Goal: Task Accomplishment & Management: Manage account settings

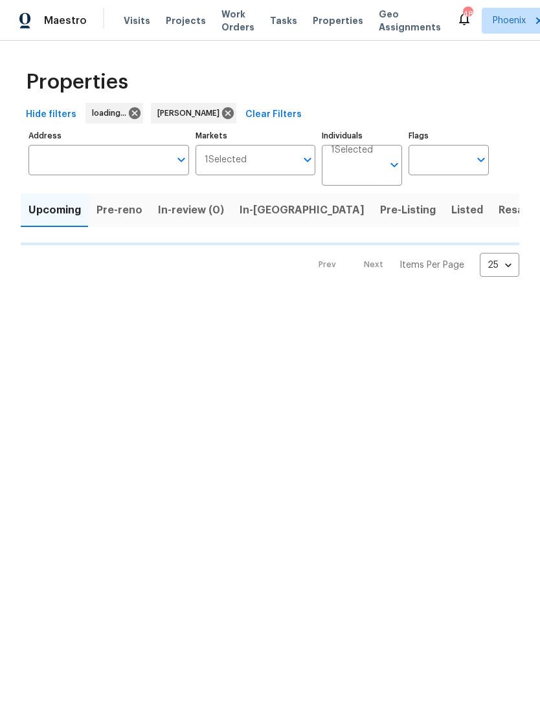
click at [308, 213] on span "In-[GEOGRAPHIC_DATA]" at bounding box center [301, 210] width 125 height 18
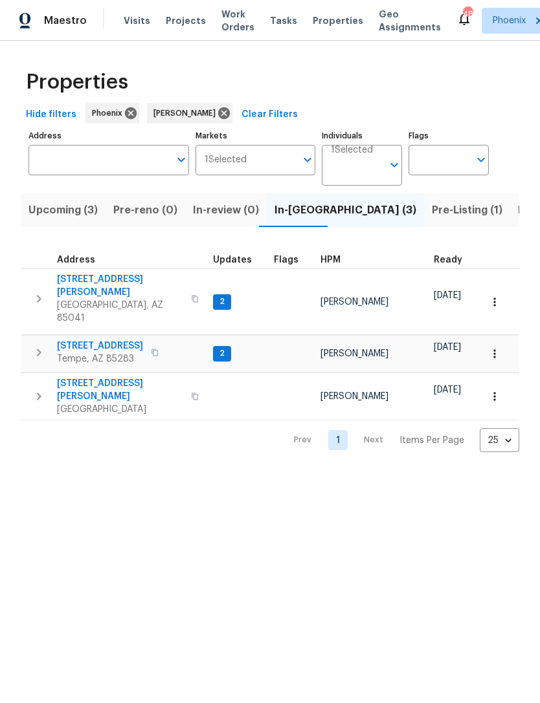
click at [87, 340] on span "[STREET_ADDRESS]" at bounding box center [100, 346] width 86 height 13
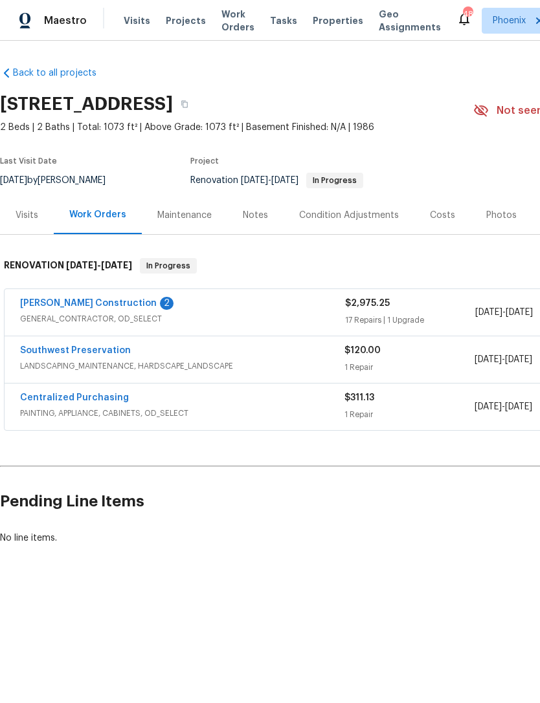
click at [72, 307] on link "Strasser Construction" at bounding box center [88, 303] width 137 height 9
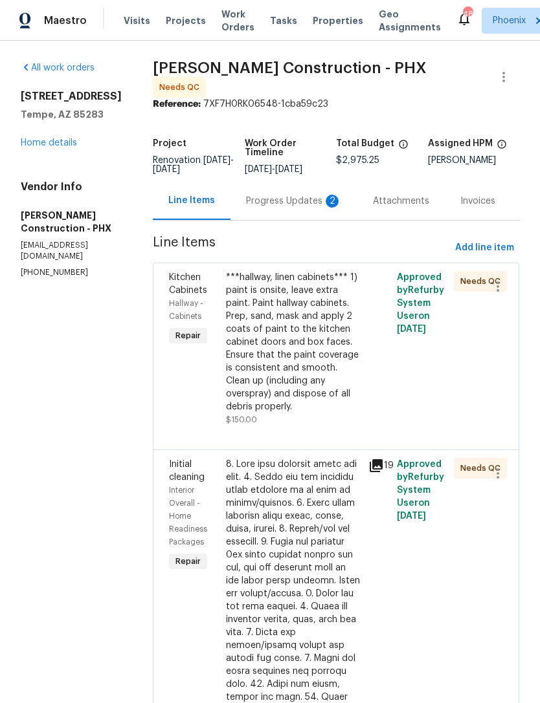
click at [303, 201] on div "Progress Updates 2" at bounding box center [294, 201] width 96 height 13
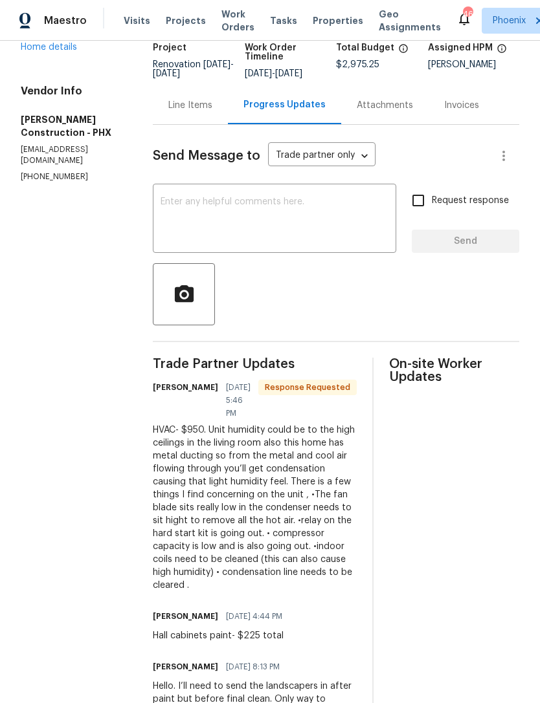
scroll to position [93, 0]
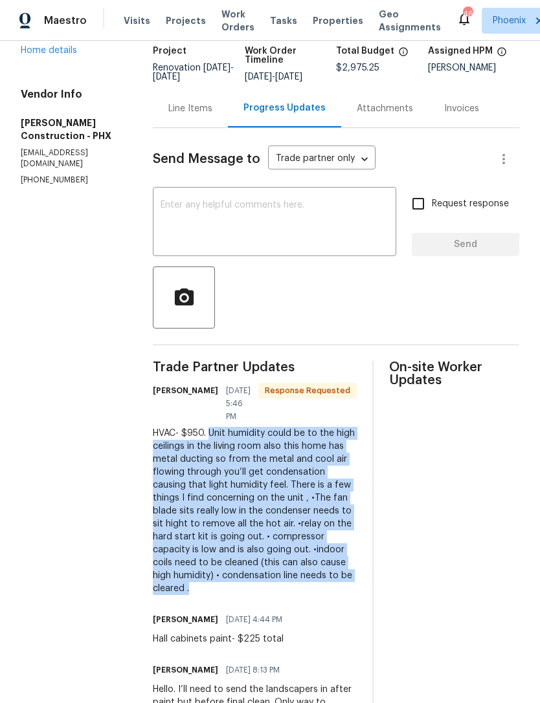
copy div "Unit humidity could be to the high ceilings in the living room also this home h…"
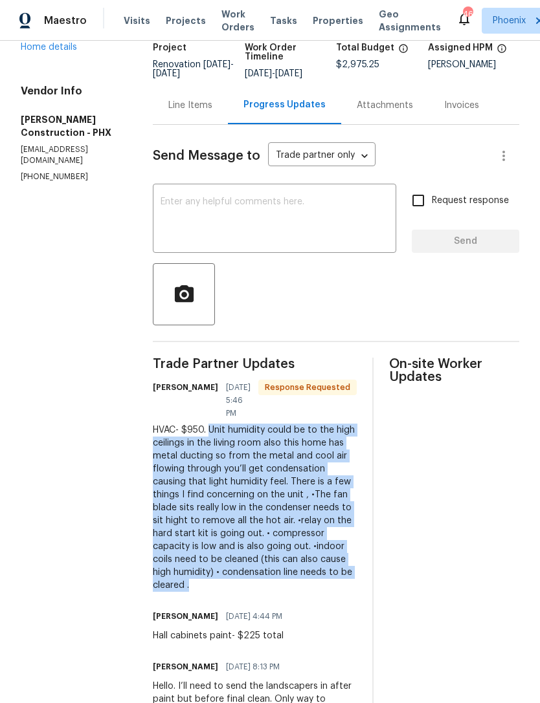
scroll to position [94, 0]
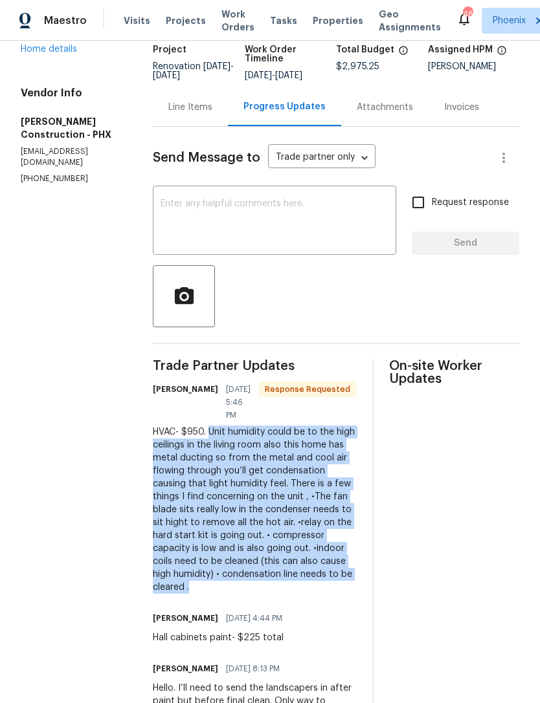
copy div "Unit humidity could be to the high ceilings in the living room also this home h…"
click at [177, 127] on div "Send Message to Trade partner only Trade partner only ​ x ​ Request response Se…" at bounding box center [336, 438] width 366 height 622
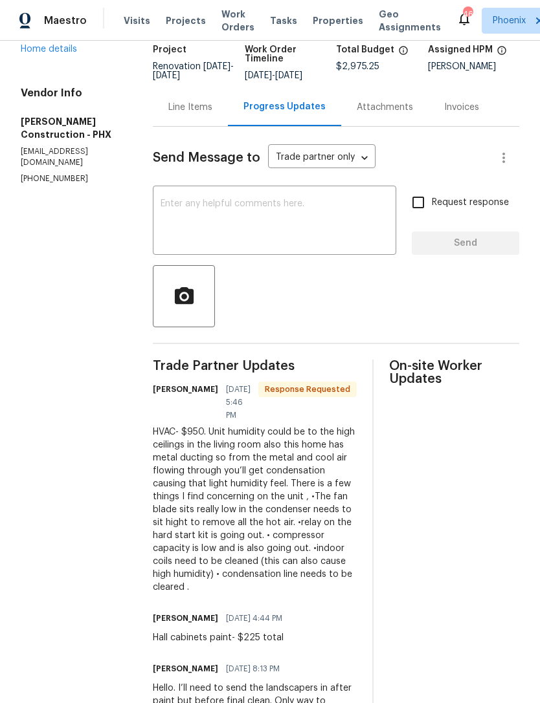
click at [178, 88] on div "Line Items" at bounding box center [190, 107] width 75 height 38
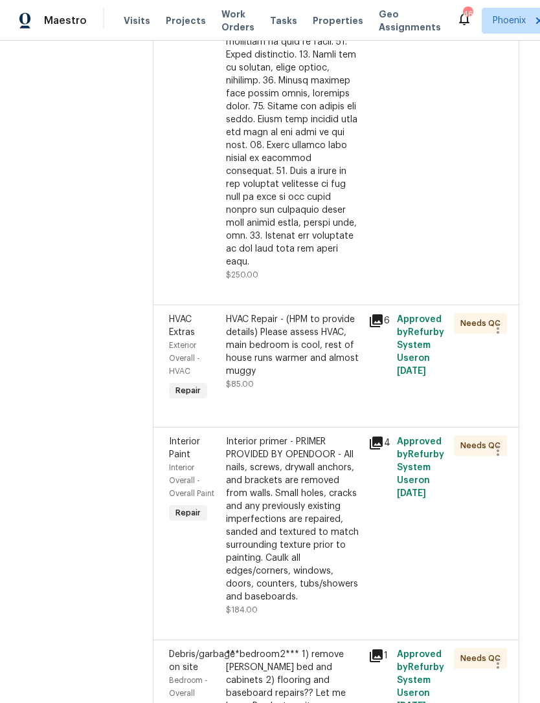
scroll to position [809, 0]
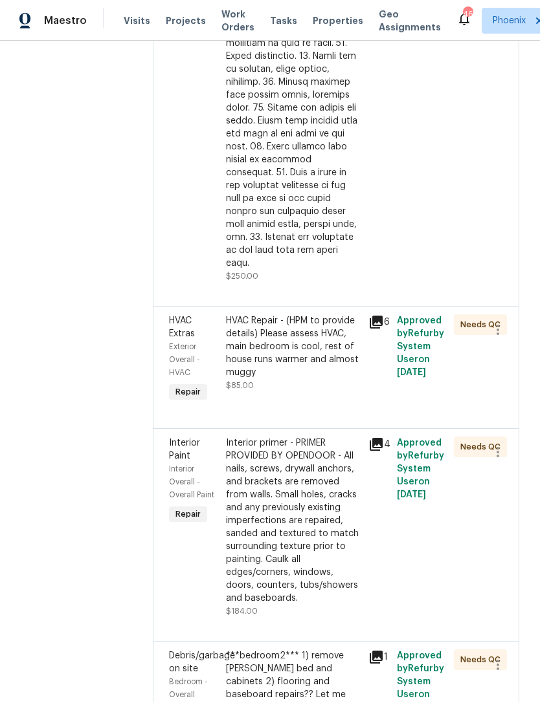
click at [307, 314] on div "HVAC Repair - (HPM to provide details) Please assess HVAC, main bedroom is cool…" at bounding box center [293, 346] width 135 height 65
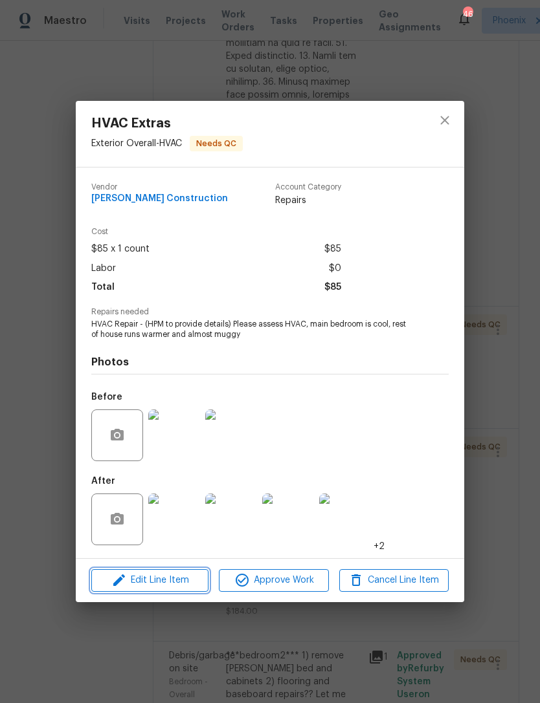
click at [178, 584] on span "Edit Line Item" at bounding box center [149, 581] width 109 height 16
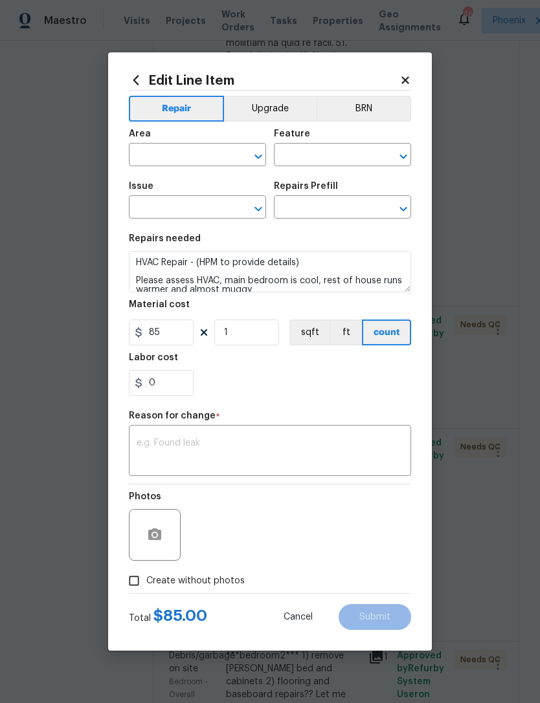
type input "Exterior Overall"
type input "HVAC"
type input "HVAC Extras"
type input "HVAC Repair $1.00"
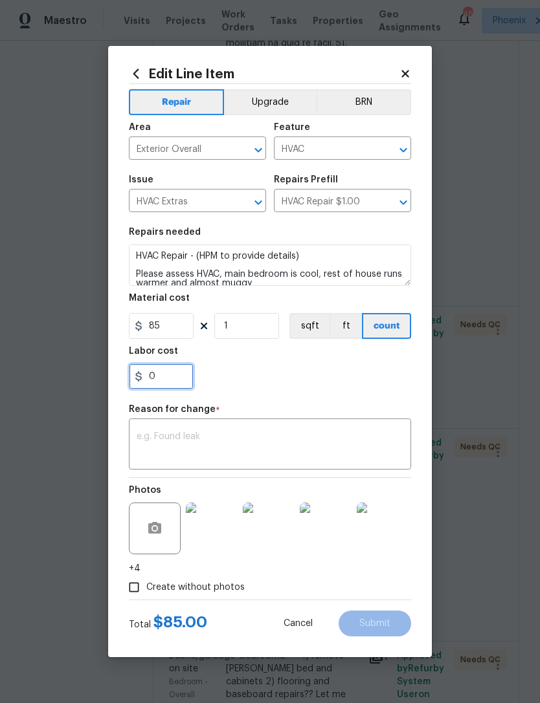
click at [181, 382] on input "0" at bounding box center [161, 377] width 65 height 26
click at [179, 324] on input "85" at bounding box center [161, 326] width 65 height 26
type input "950"
click at [346, 375] on div "0" at bounding box center [270, 377] width 282 height 26
click at [314, 444] on textarea at bounding box center [270, 445] width 267 height 27
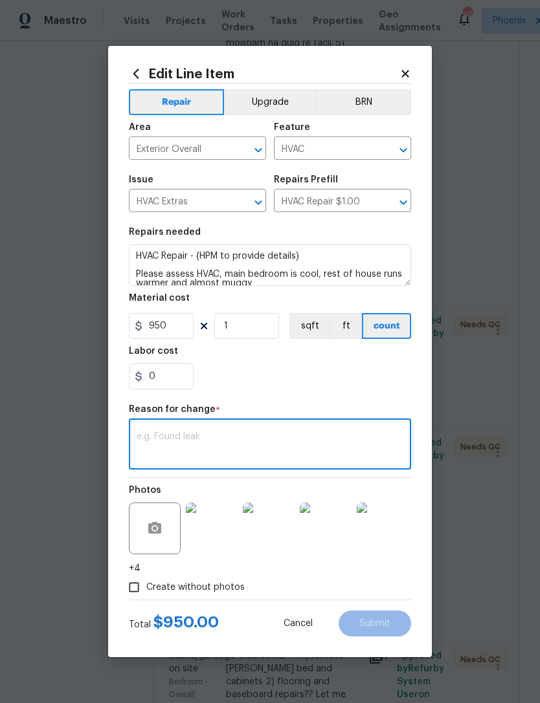
click at [172, 440] on textarea at bounding box center [270, 445] width 267 height 27
paste textarea "Unit humidity could be to the high ceilings in the living room also this home h…"
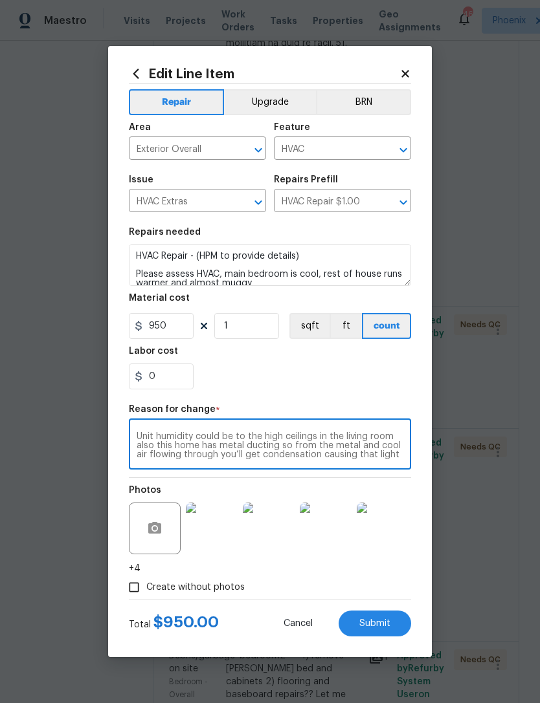
scroll to position [54, 0]
type textarea "Unit humidity could be to the high ceilings in the living room also this home h…"
click at [313, 377] on div "0" at bounding box center [270, 377] width 282 height 26
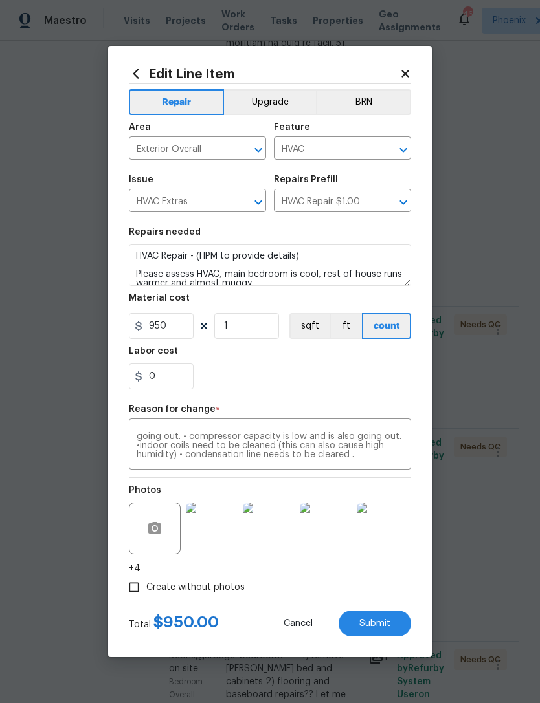
click at [383, 628] on span "Submit" at bounding box center [374, 624] width 31 height 10
type input "85"
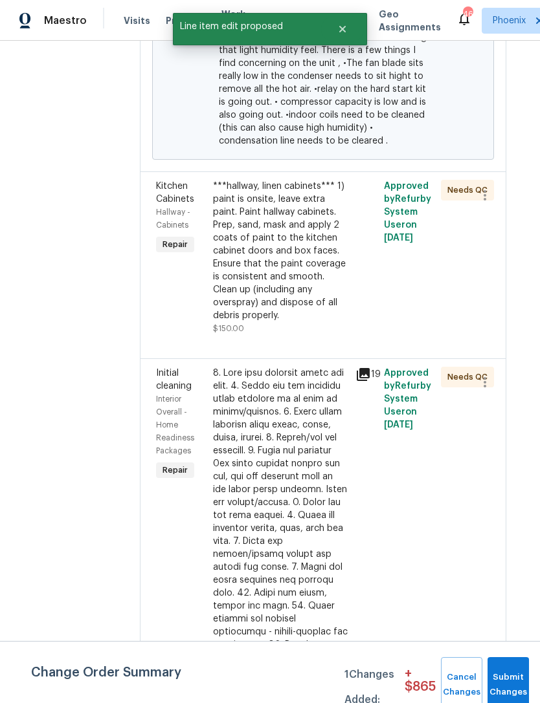
scroll to position [449, 13]
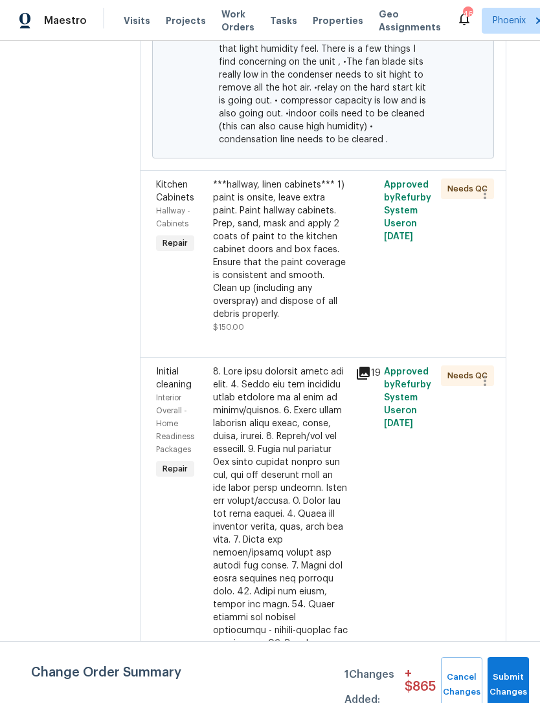
click at [280, 261] on div "***hallway, linen cabinets*** 1) paint is onsite, leave extra paint. Paint hall…" at bounding box center [280, 250] width 135 height 142
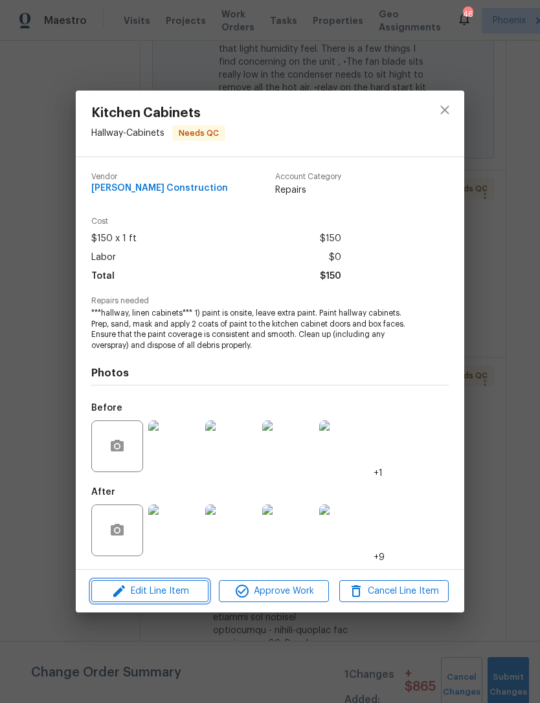
click at [182, 592] on span "Edit Line Item" at bounding box center [149, 592] width 109 height 16
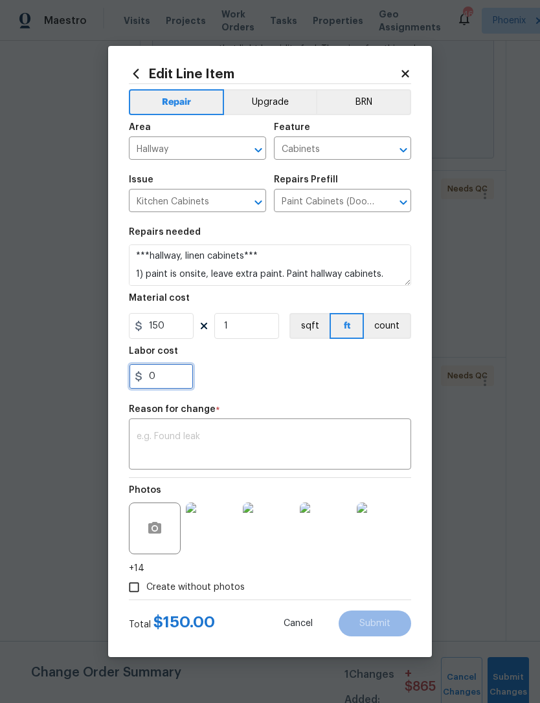
click at [174, 373] on input "0" at bounding box center [161, 377] width 65 height 26
type input "75"
click at [341, 378] on div "75" at bounding box center [270, 377] width 282 height 26
click at [336, 450] on textarea at bounding box center [270, 445] width 267 height 27
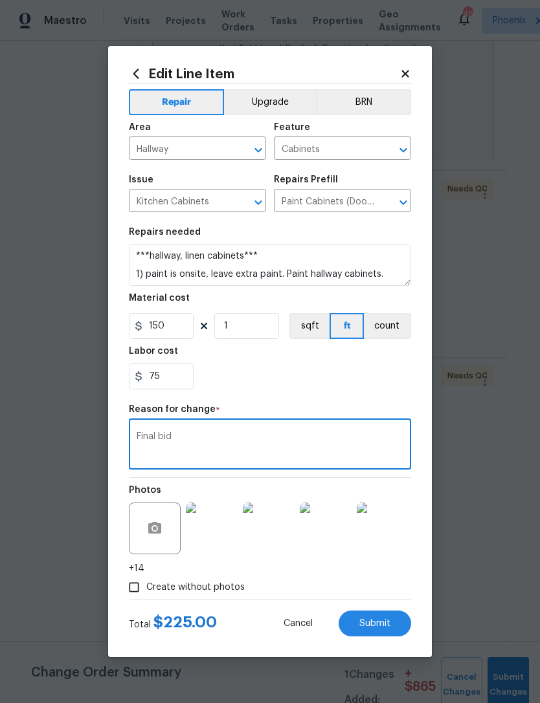
type textarea "Final bid"
click at [366, 404] on div "Repair Upgrade BRN Area Hallway ​ Feature Cabinets ​ Issue Kitchen Cabinets ​ R…" at bounding box center [270, 342] width 282 height 516
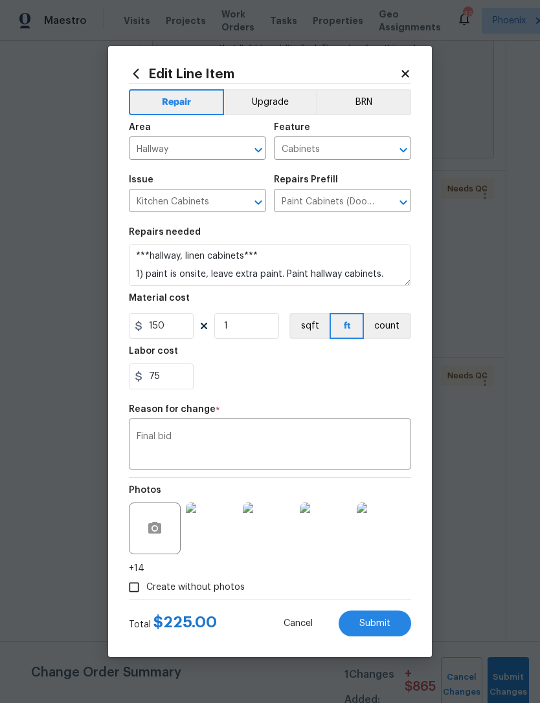
click at [392, 625] on button "Submit" at bounding box center [374, 624] width 72 height 26
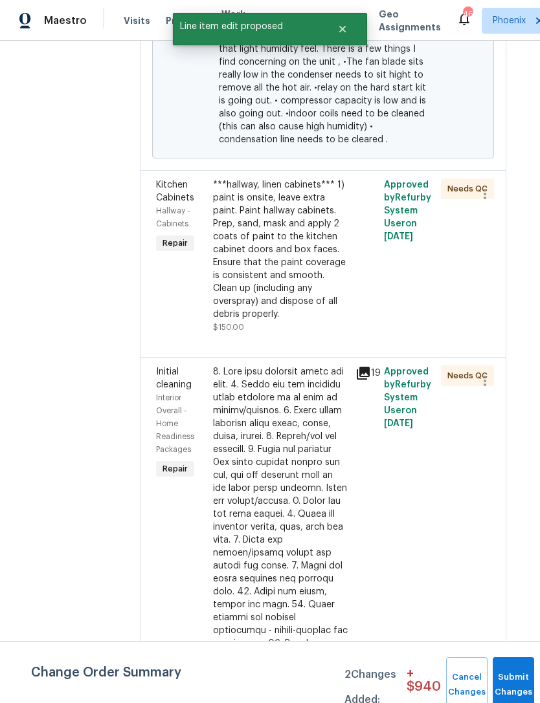
scroll to position [0, 0]
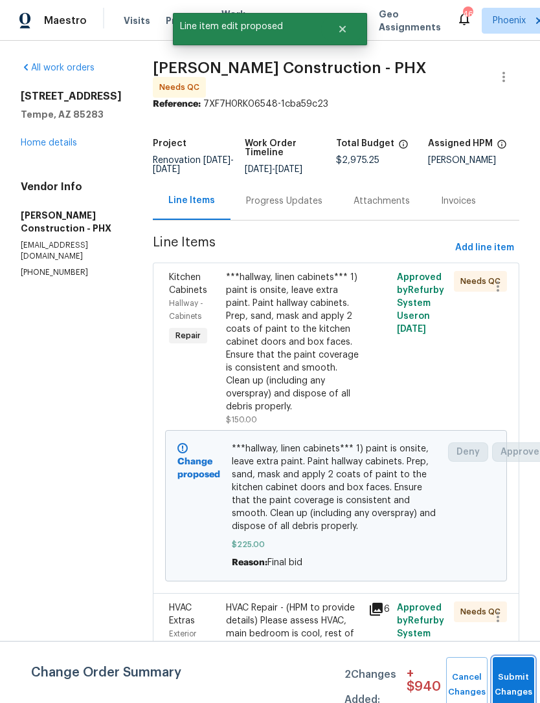
click at [508, 681] on button "Submit Changes" at bounding box center [512, 685] width 41 height 56
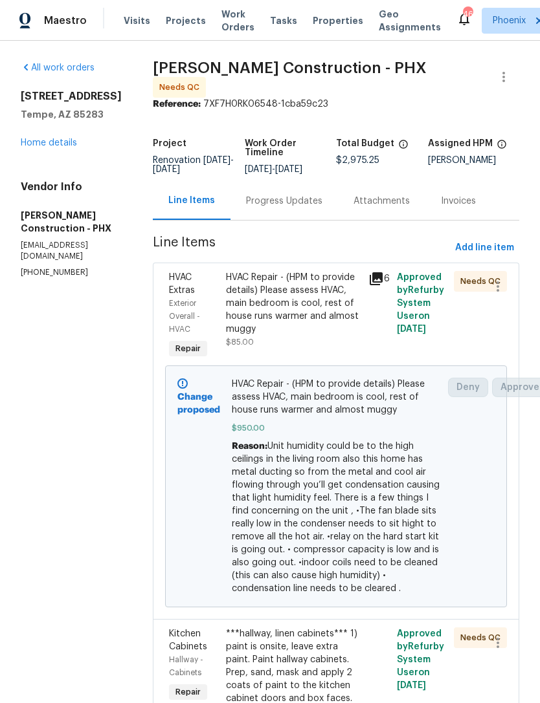
click at [47, 155] on div "All work orders 334 W Lodge Dr Tempe, AZ 85283 Home details Vendor Info Strasse…" at bounding box center [71, 169] width 101 height 217
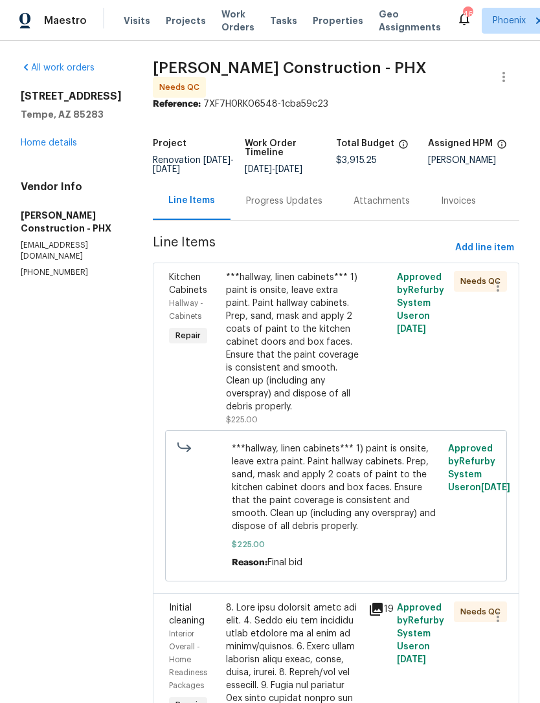
click at [43, 146] on link "Home details" at bounding box center [49, 142] width 56 height 9
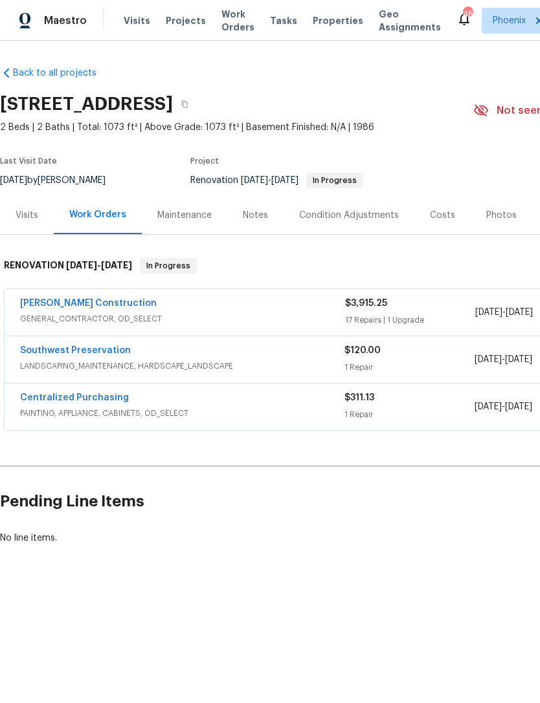
click at [181, 224] on div "Maintenance" at bounding box center [184, 215] width 85 height 38
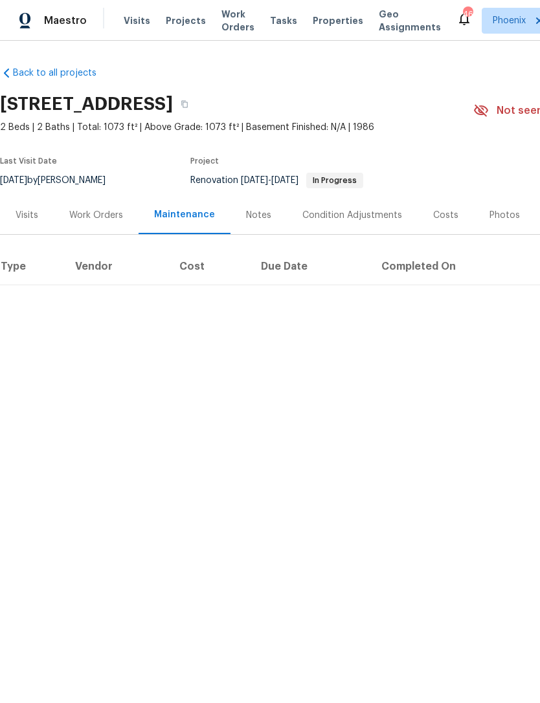
click at [254, 220] on div "Notes" at bounding box center [258, 215] width 25 height 13
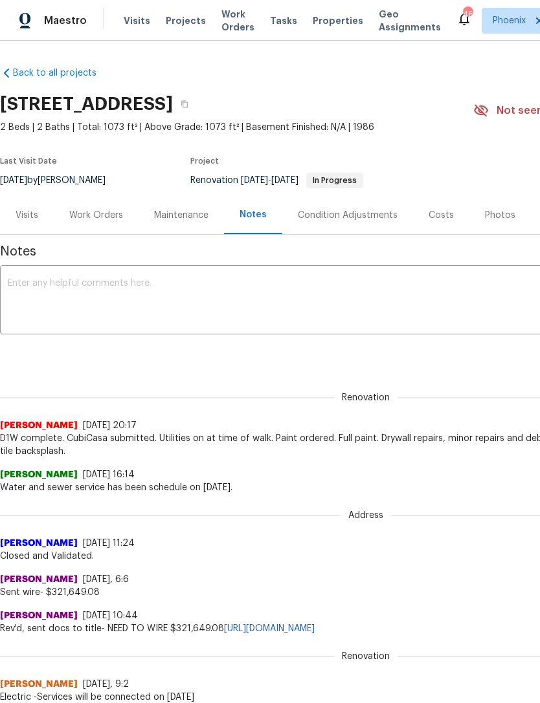
click at [179, 221] on div "Maintenance" at bounding box center [181, 215] width 54 height 13
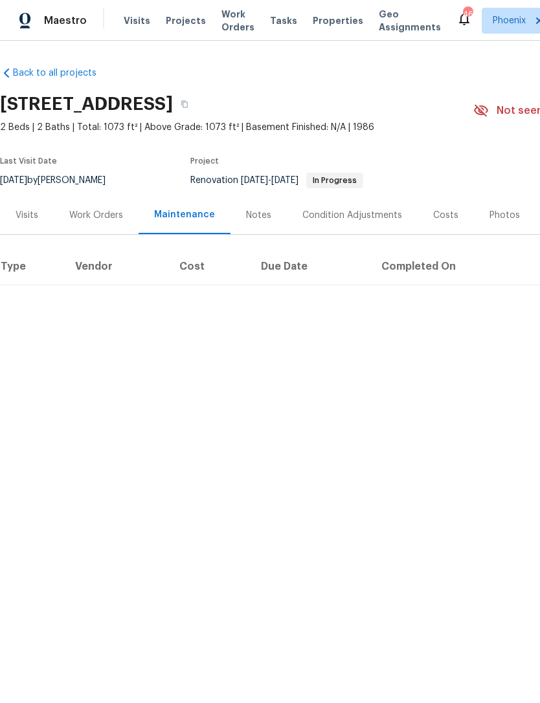
click at [97, 223] on div "Work Orders" at bounding box center [96, 215] width 85 height 38
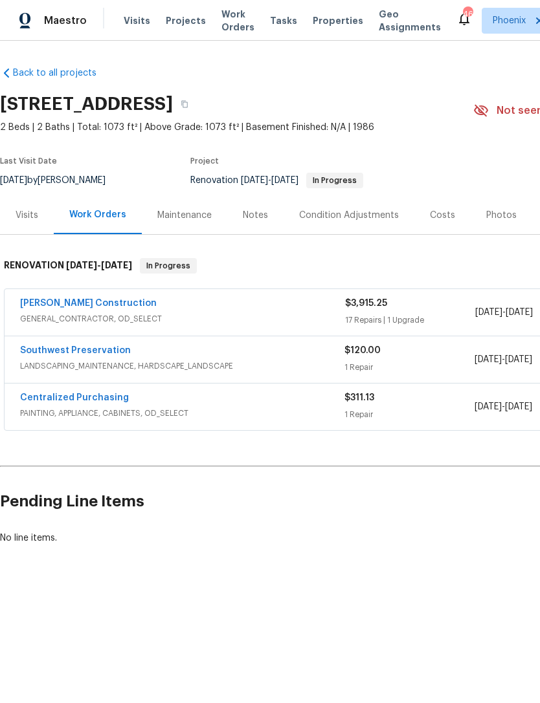
click at [72, 302] on link "Strasser Construction" at bounding box center [88, 303] width 137 height 9
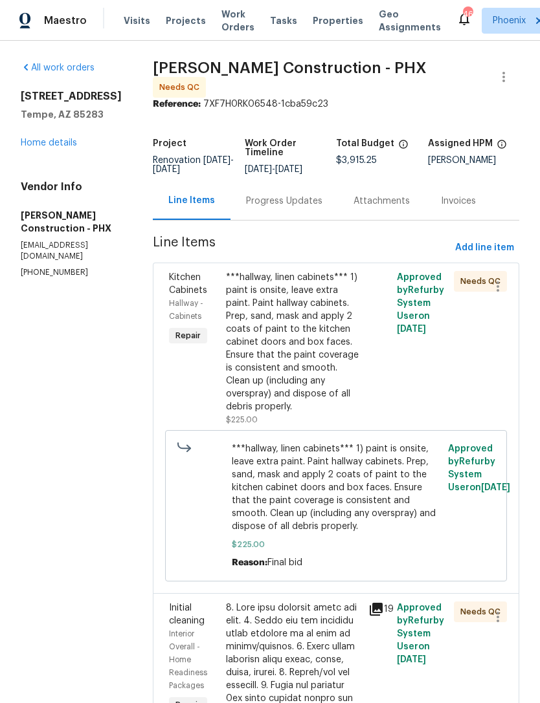
click at [284, 204] on div "Progress Updates" at bounding box center [283, 201] width 107 height 38
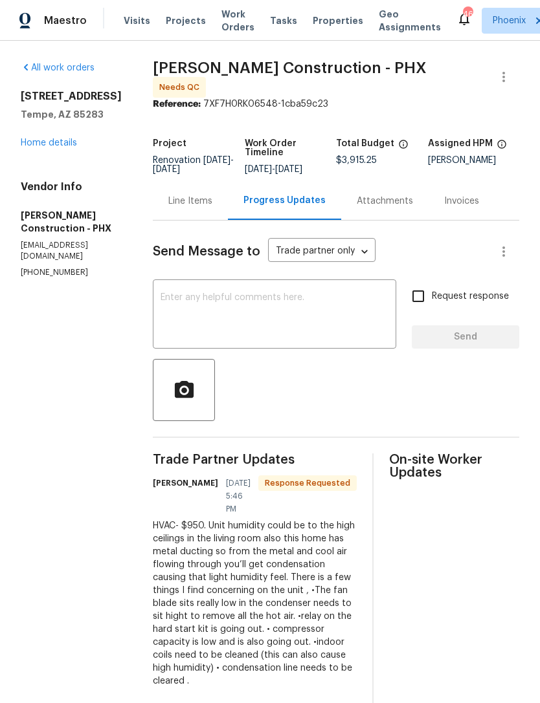
click at [311, 307] on textarea at bounding box center [274, 315] width 228 height 45
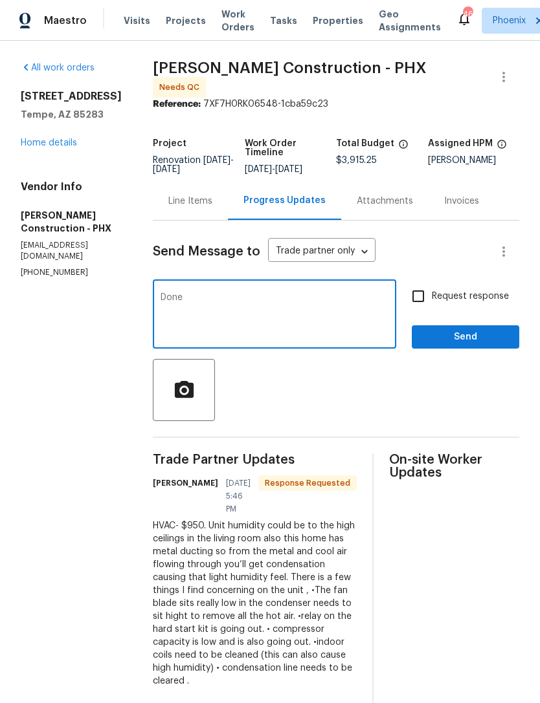
type textarea "Done"
click at [494, 335] on span "Send" at bounding box center [465, 337] width 87 height 16
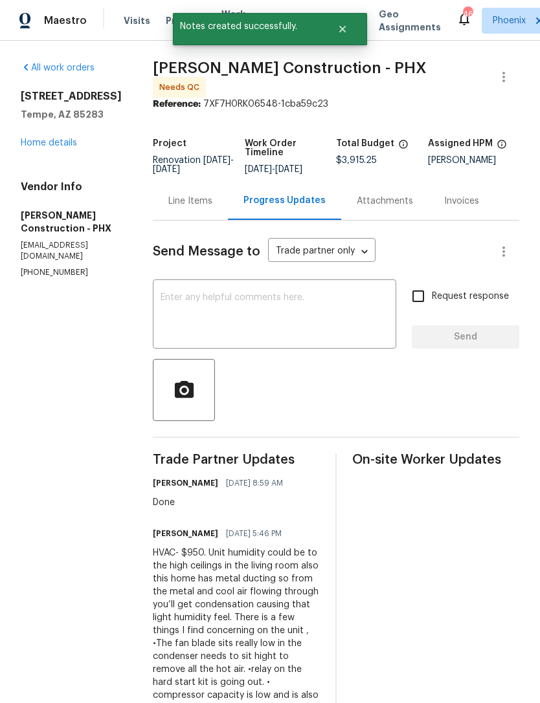
click at [36, 146] on link "Home details" at bounding box center [49, 142] width 56 height 9
